Goal: Task Accomplishment & Management: Use online tool/utility

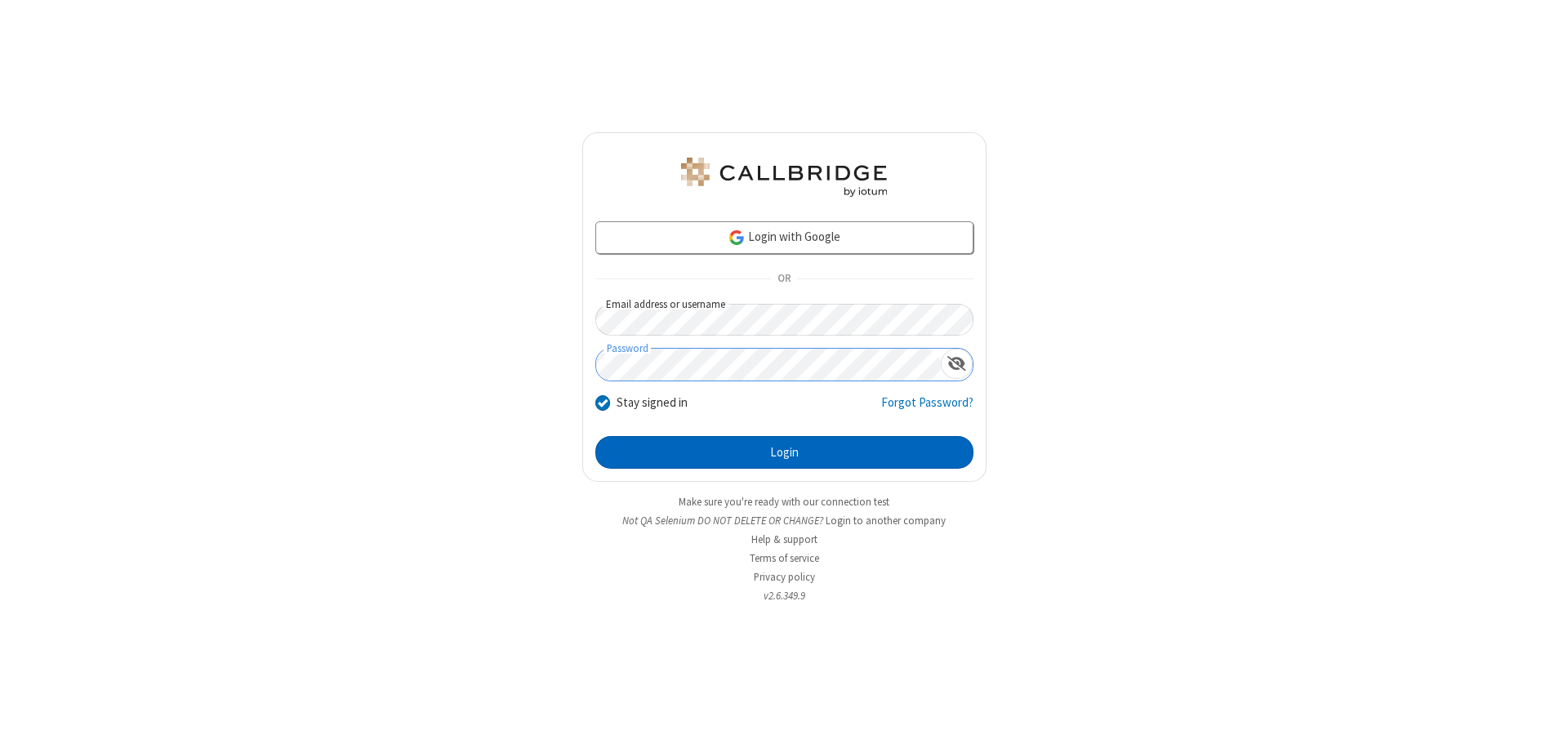
click at [784, 452] on button "Login" at bounding box center [784, 452] width 378 height 33
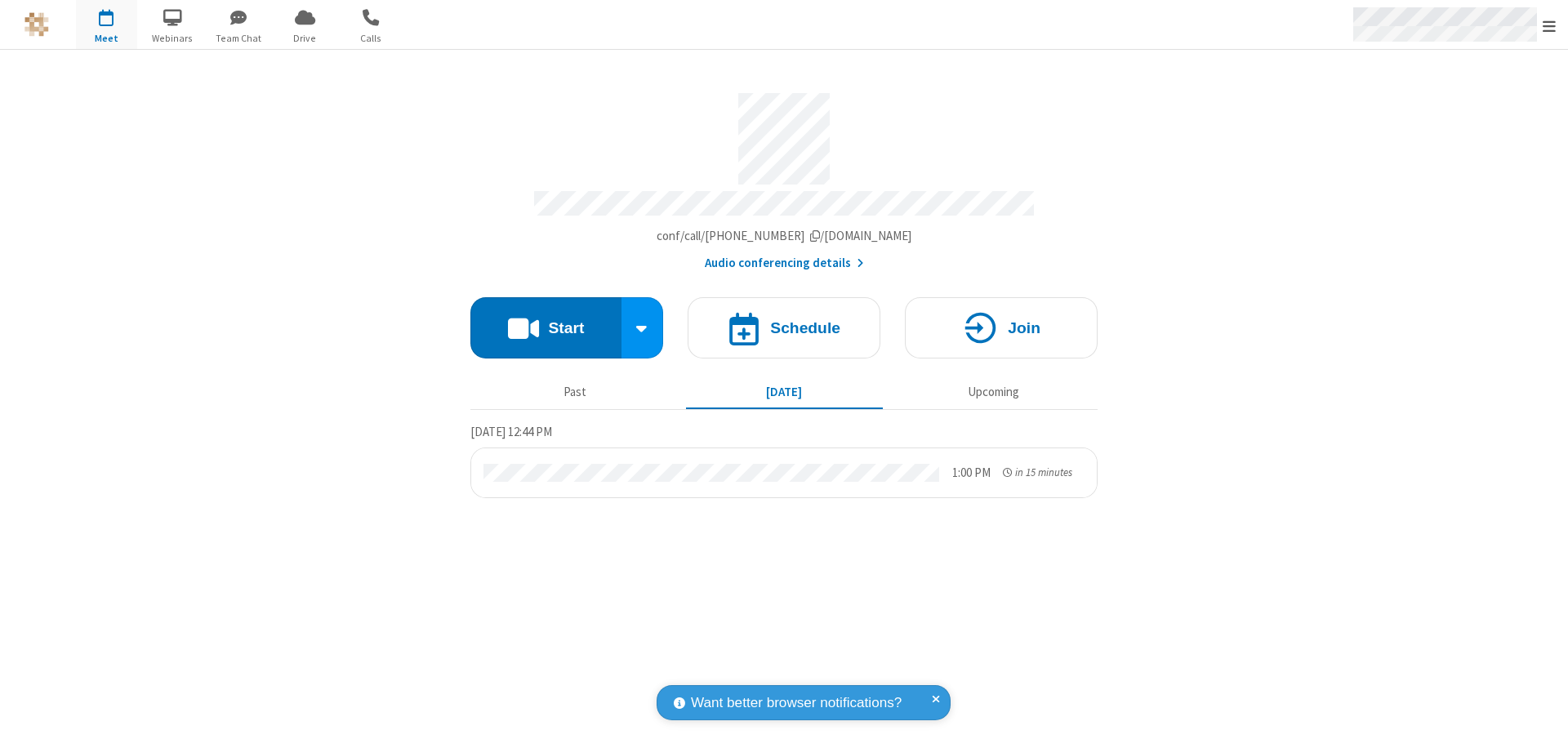
click at [1549, 25] on span "Open menu" at bounding box center [1549, 25] width 13 height 16
click at [305, 38] on span "Drive" at bounding box center [305, 39] width 61 height 15
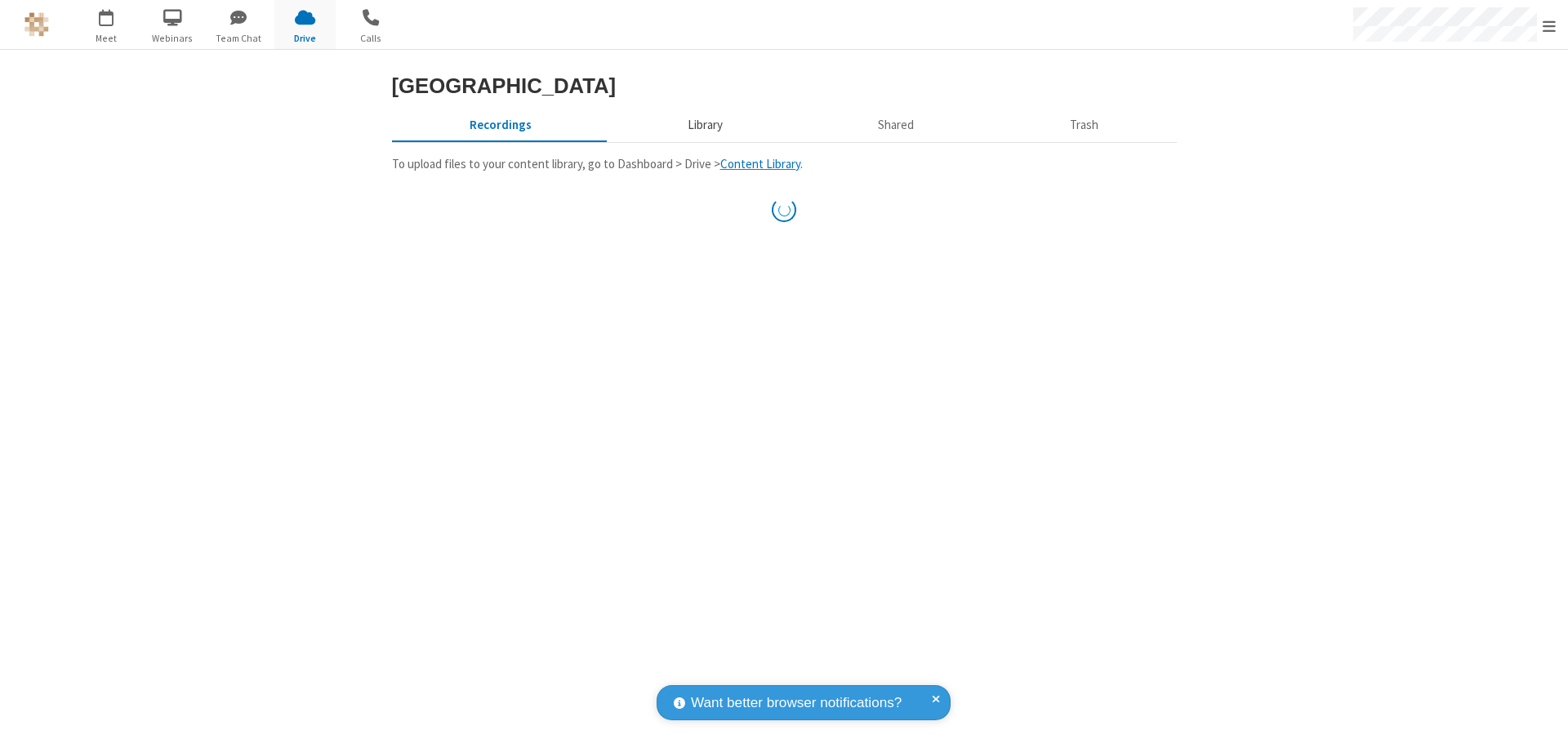
click at [702, 140] on button "Library" at bounding box center [704, 124] width 191 height 31
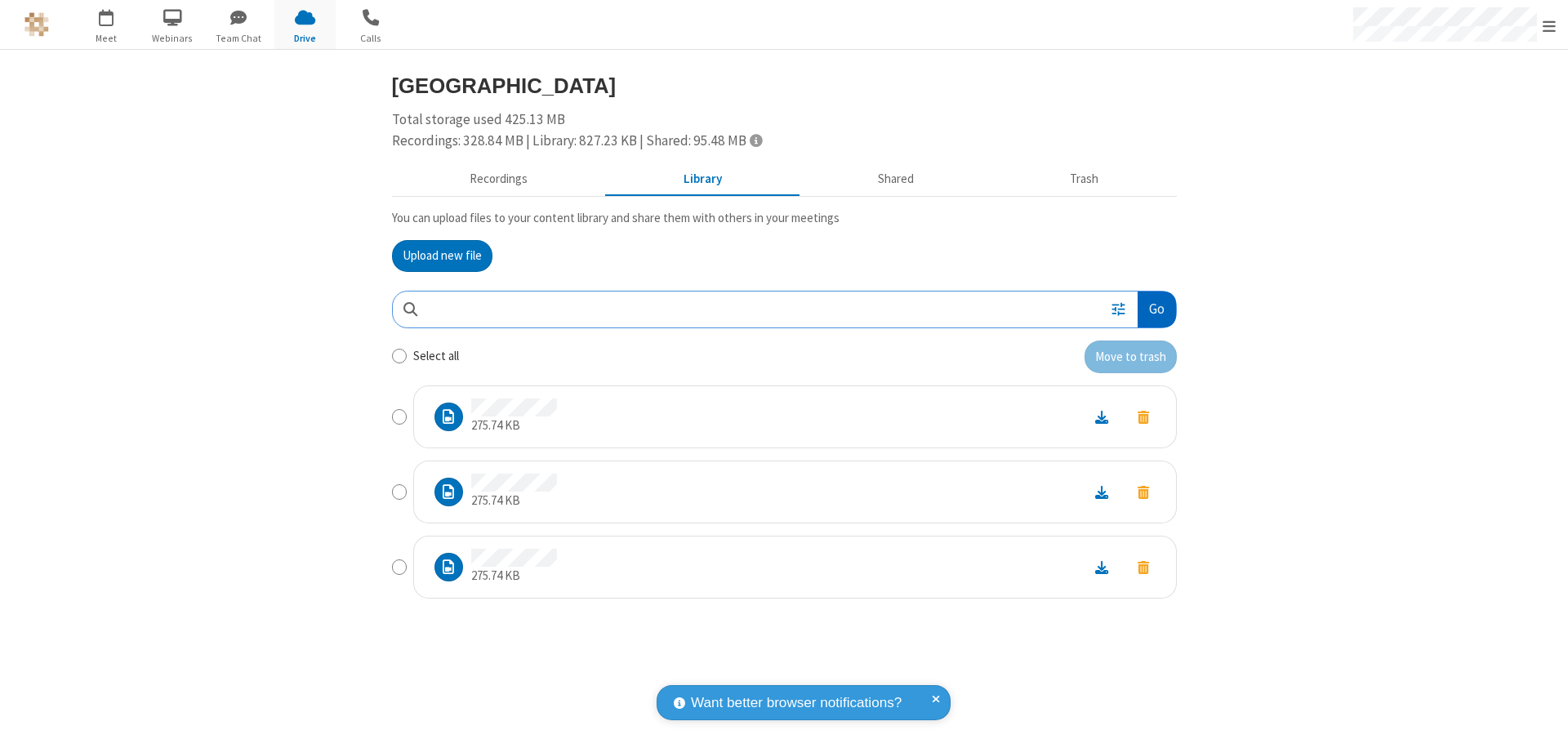
click at [1155, 308] on button "Go" at bounding box center [1156, 309] width 38 height 37
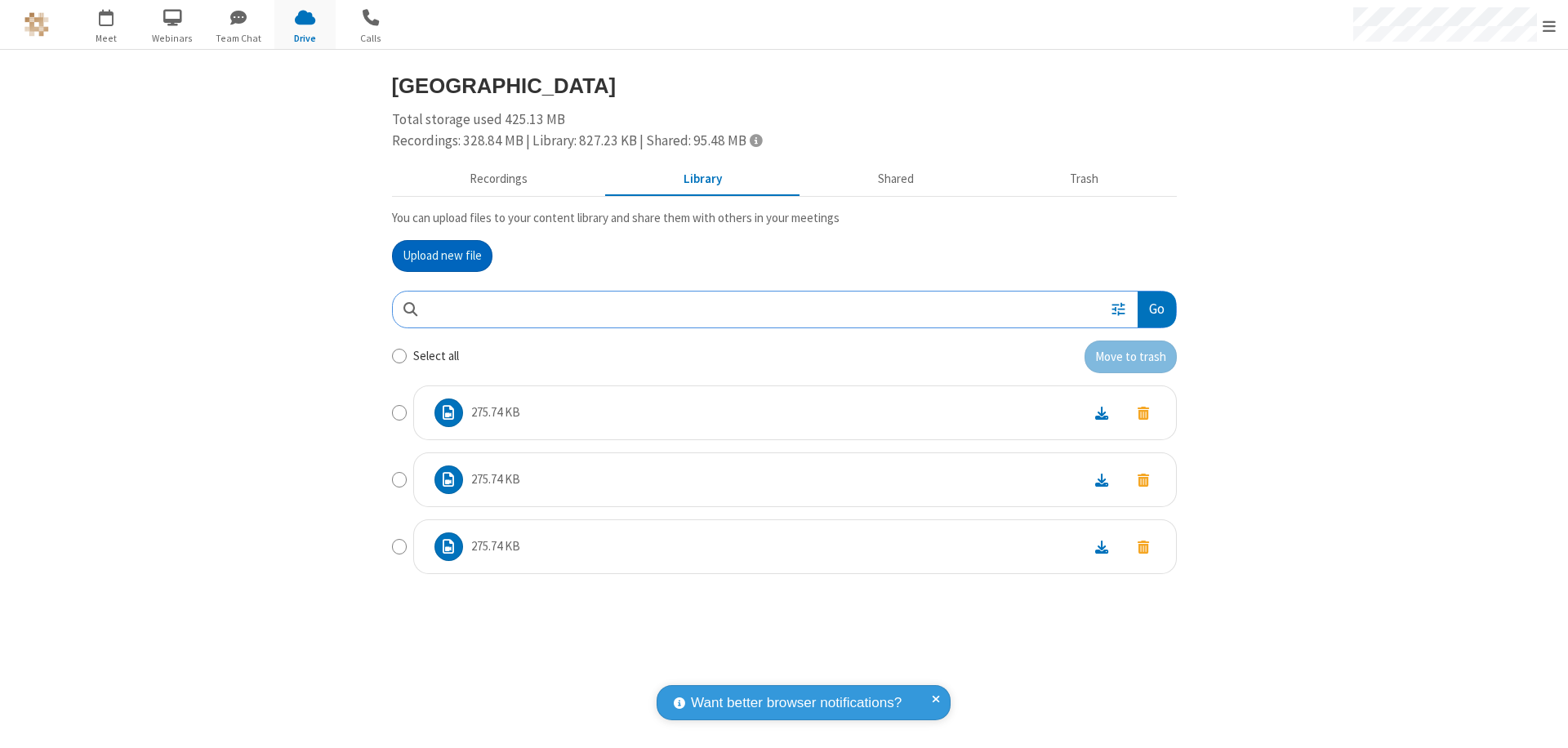
click at [442, 256] on button "Upload new file" at bounding box center [442, 256] width 101 height 33
